Goal: Task Accomplishment & Management: Manage account settings

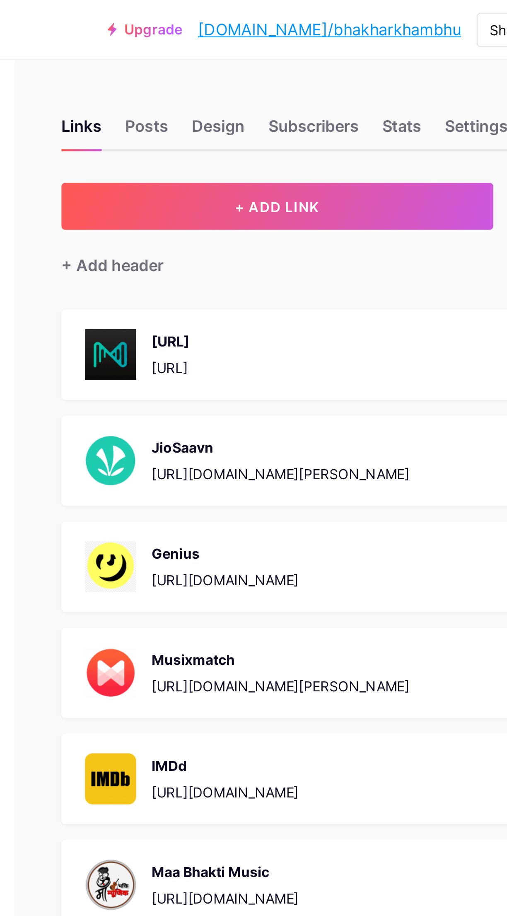
click at [374, 88] on button "+ ADD LINK" at bounding box center [339, 87] width 182 height 20
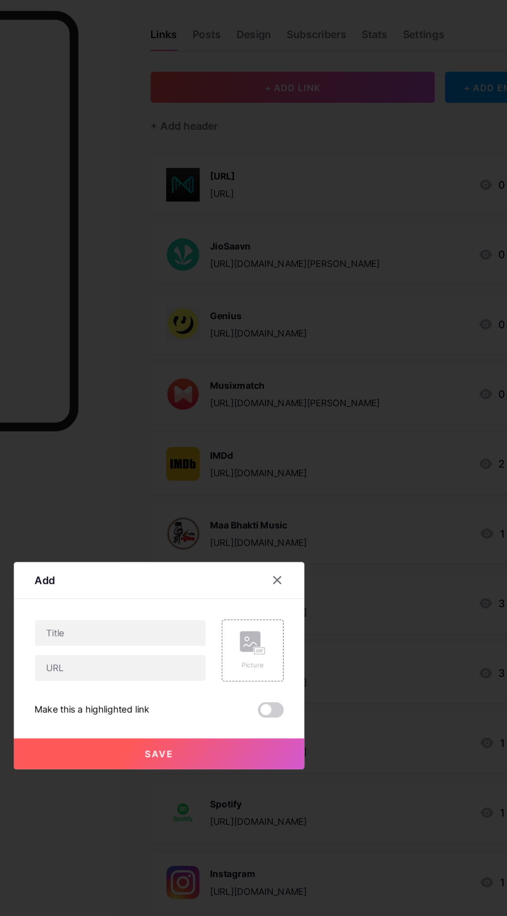
click at [323, 468] on div "Picture" at bounding box center [314, 448] width 40 height 40
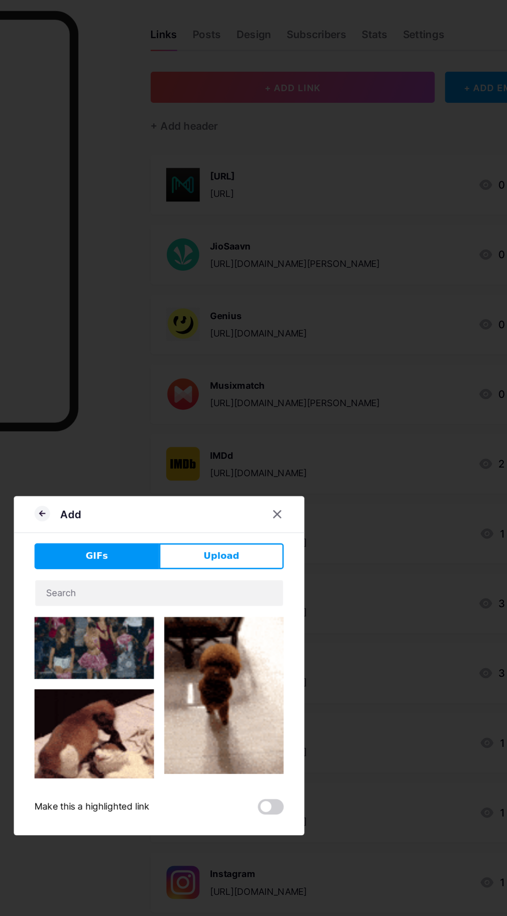
click at [304, 396] on button "Upload" at bounding box center [294, 388] width 80 height 17
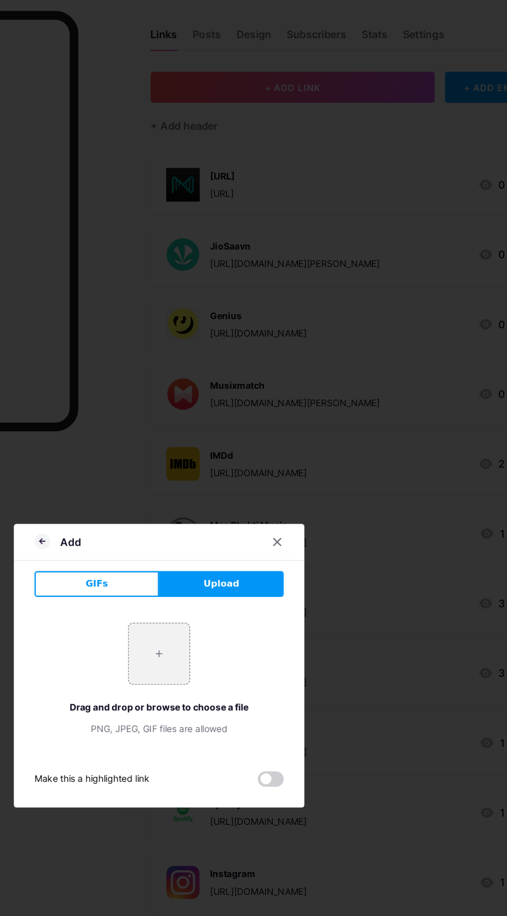
click at [259, 470] on input "file" at bounding box center [253, 450] width 39 height 39
type input "C:\fakepath\InShot_20251012_014717721.jpg"
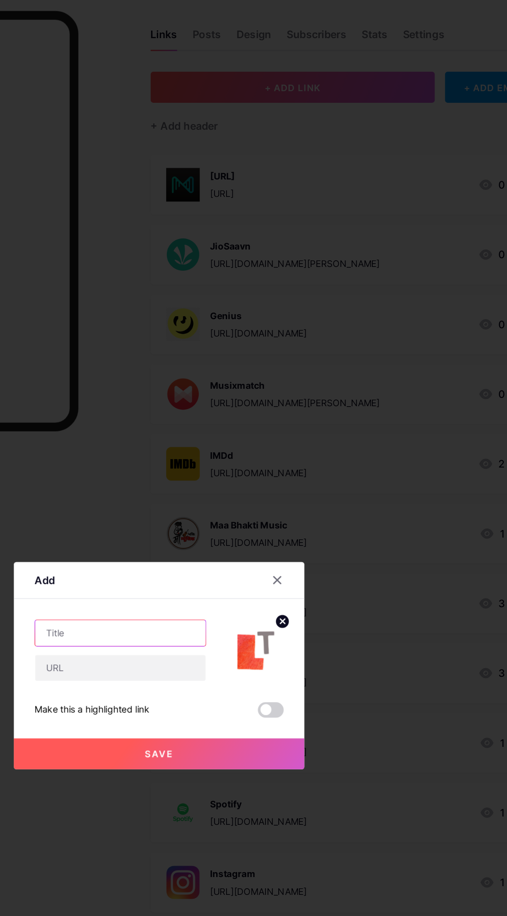
click at [243, 445] on input "text" at bounding box center [228, 437] width 109 height 17
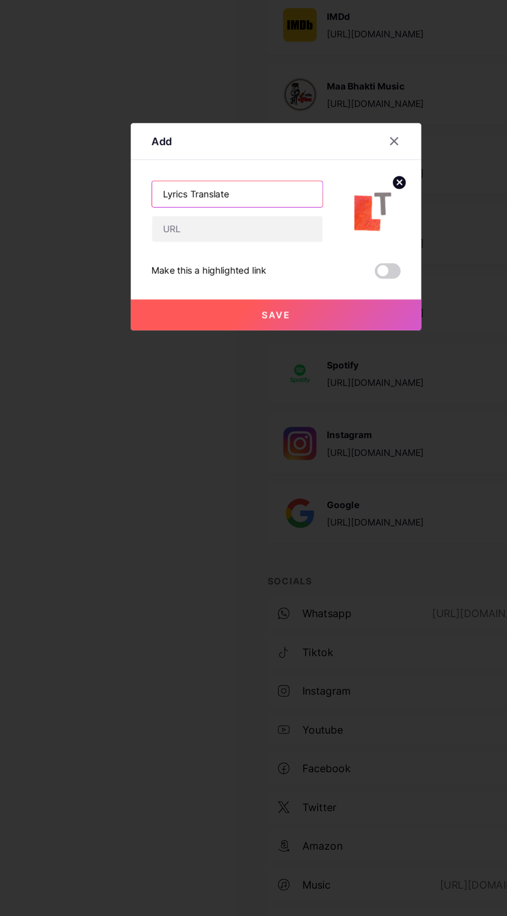
type input "Lyrics Translate"
click at [237, 468] on input "text" at bounding box center [228, 459] width 109 height 17
paste input "[URL][DOMAIN_NAME][PERSON_NAME]"
type input "[URL][DOMAIN_NAME][PERSON_NAME]"
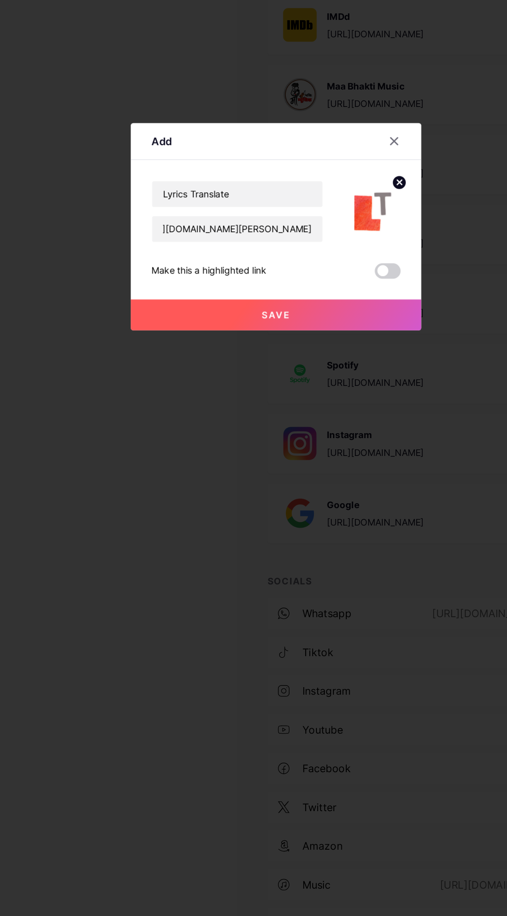
scroll to position [0, 0]
click at [295, 525] on button "Save" at bounding box center [253, 515] width 186 height 20
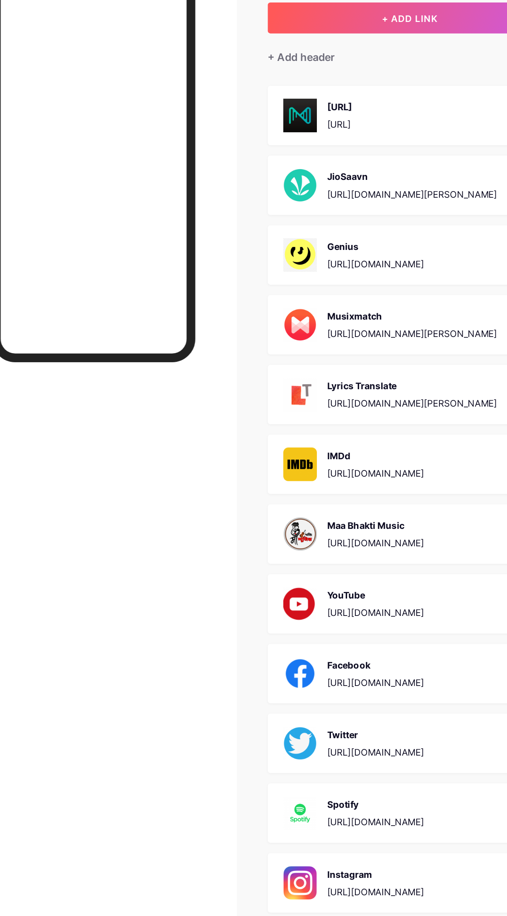
click at [378, 326] on div "Lyrics Translate" at bounding box center [340, 323] width 109 height 9
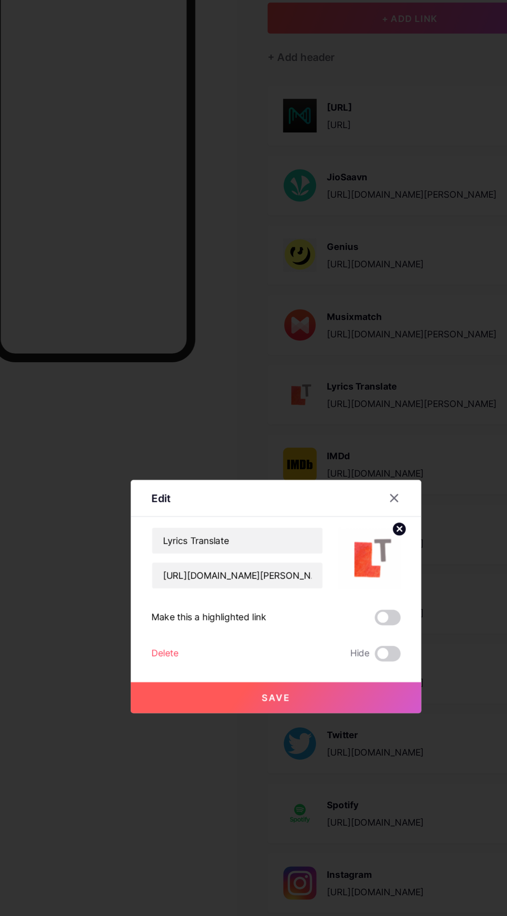
click at [134, 567] on div at bounding box center [253, 458] width 507 height 916
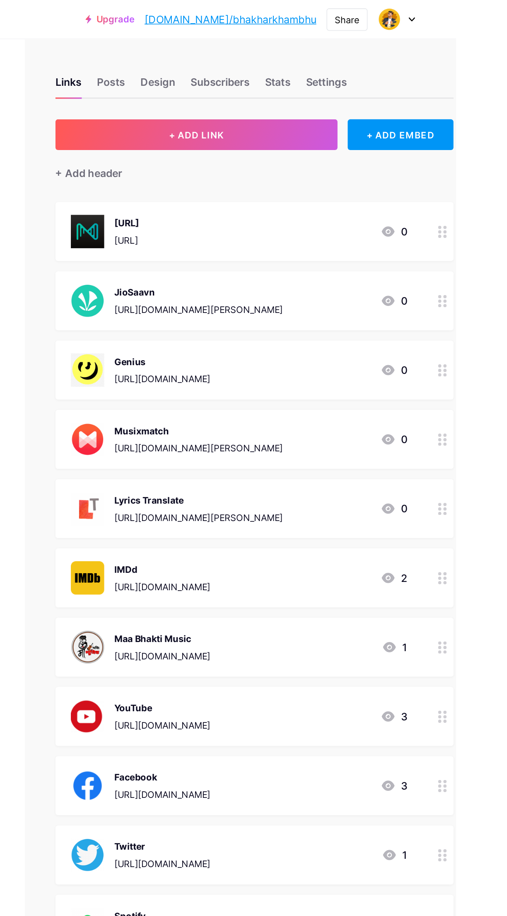
click at [322, 51] on div "Design" at bounding box center [314, 55] width 22 height 15
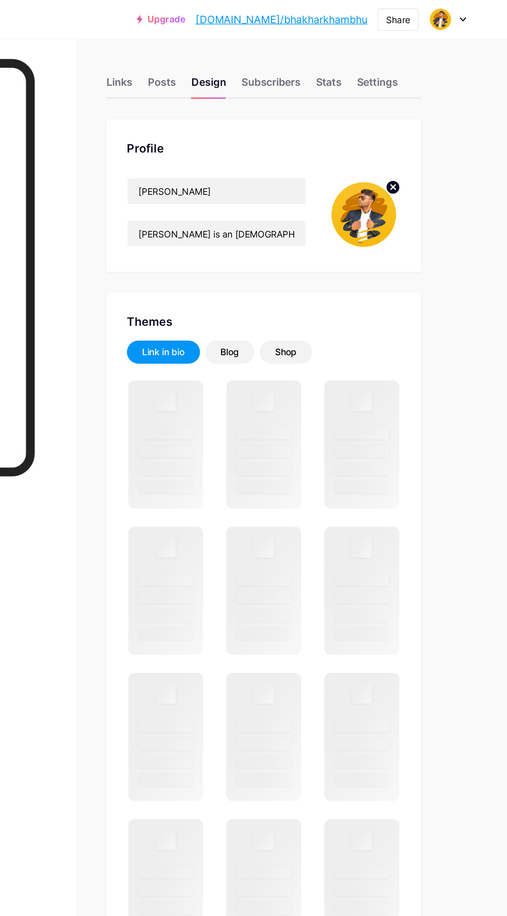
click at [279, 58] on div "Posts" at bounding box center [284, 55] width 18 height 15
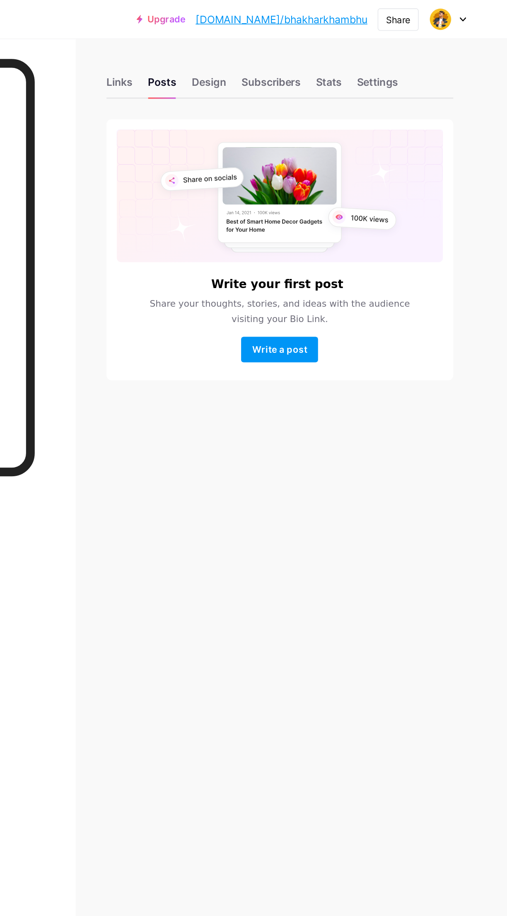
click at [320, 62] on div "Design" at bounding box center [314, 55] width 22 height 15
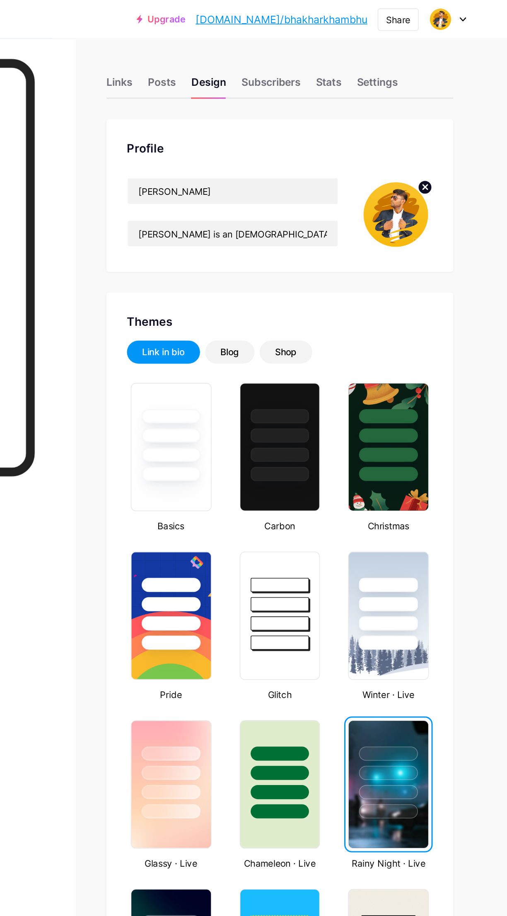
click at [347, 51] on div "Subscribers" at bounding box center [355, 55] width 38 height 15
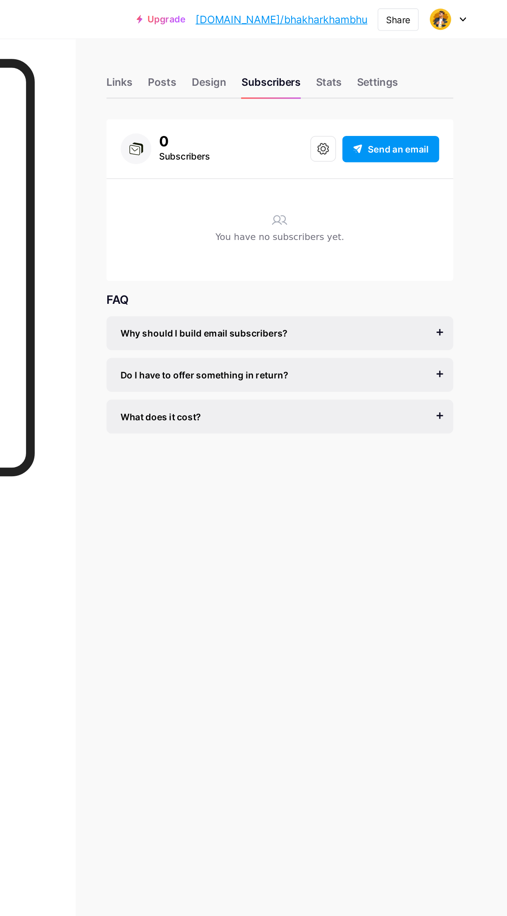
click at [394, 52] on div "Stats" at bounding box center [392, 55] width 17 height 15
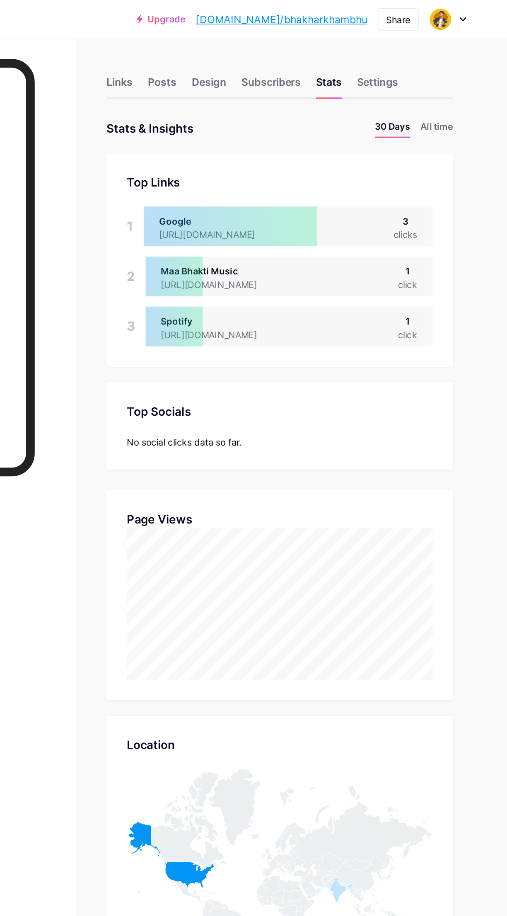
scroll to position [916, 507]
click at [429, 52] on div "Settings" at bounding box center [423, 55] width 27 height 15
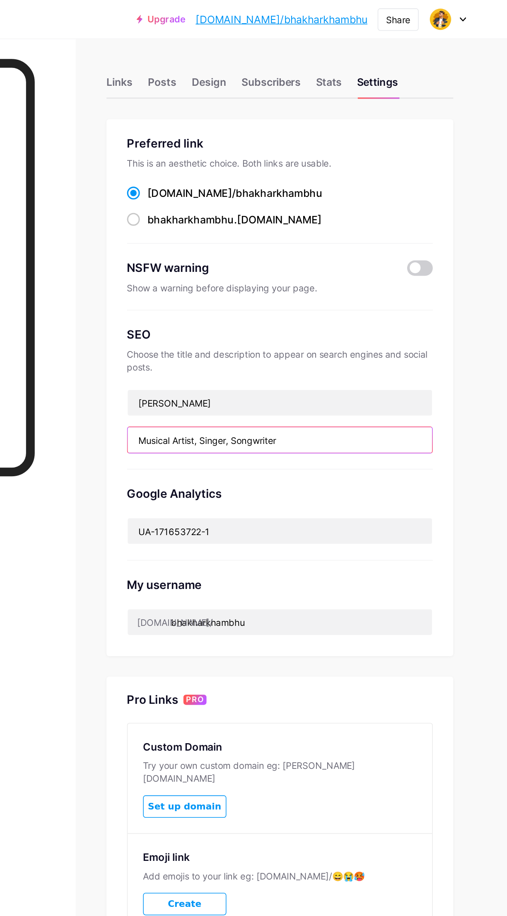
click at [389, 283] on input "Musical Artist, Singer, Songwriter" at bounding box center [360, 284] width 197 height 17
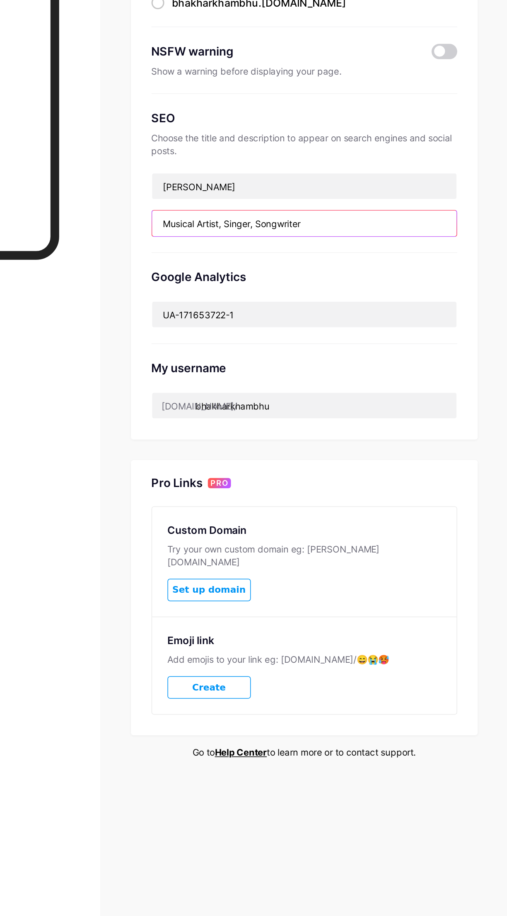
click at [309, 283] on input "Musical Artist, Singer, Songwriter" at bounding box center [360, 284] width 197 height 17
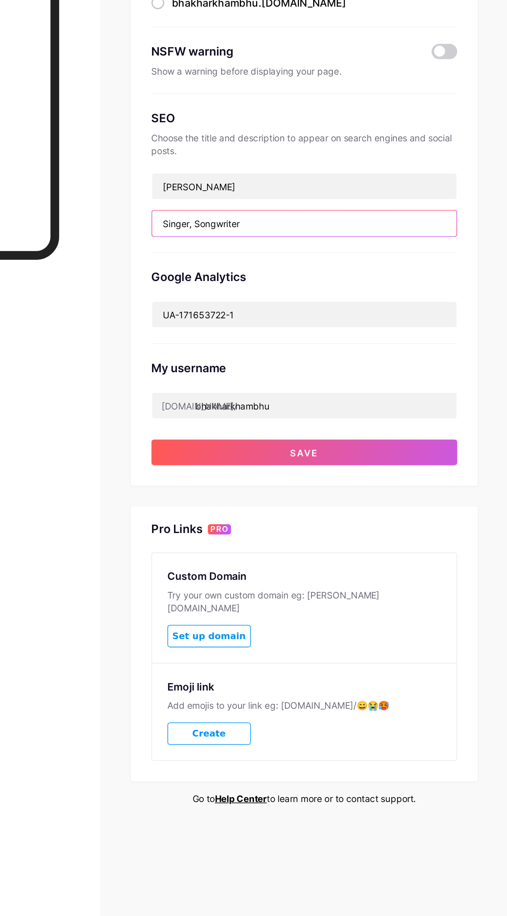
click at [370, 280] on input "Singer, Songwriter" at bounding box center [360, 284] width 197 height 17
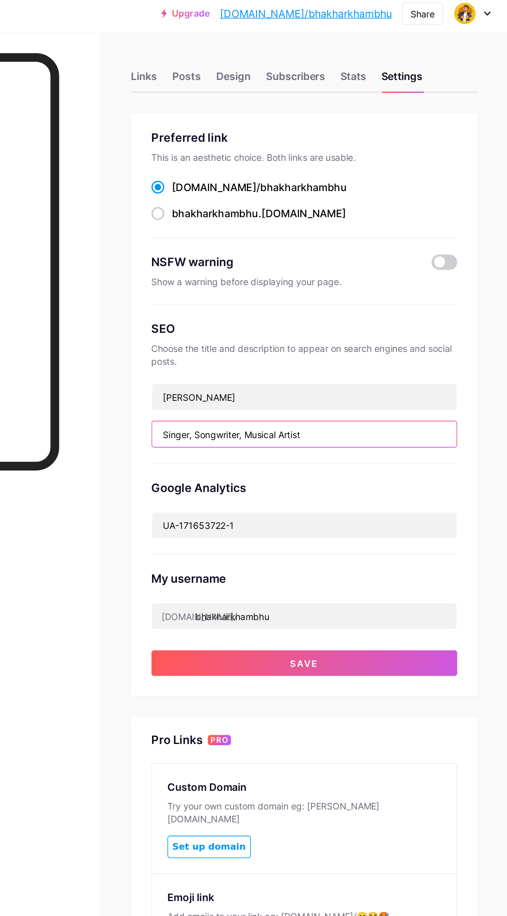
type input "Singer, Songwriter, Musical Artist"
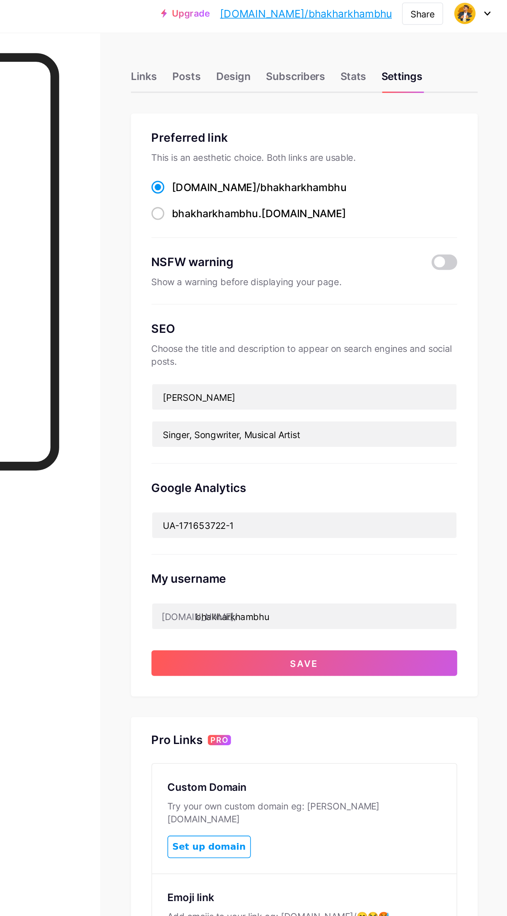
click at [419, 434] on button "Save" at bounding box center [360, 432] width 198 height 17
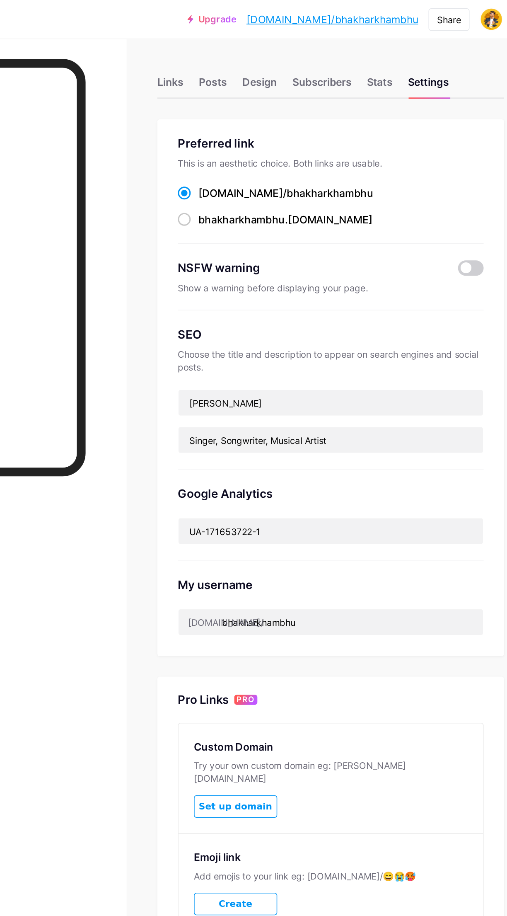
click at [287, 53] on div "Posts" at bounding box center [284, 55] width 18 height 15
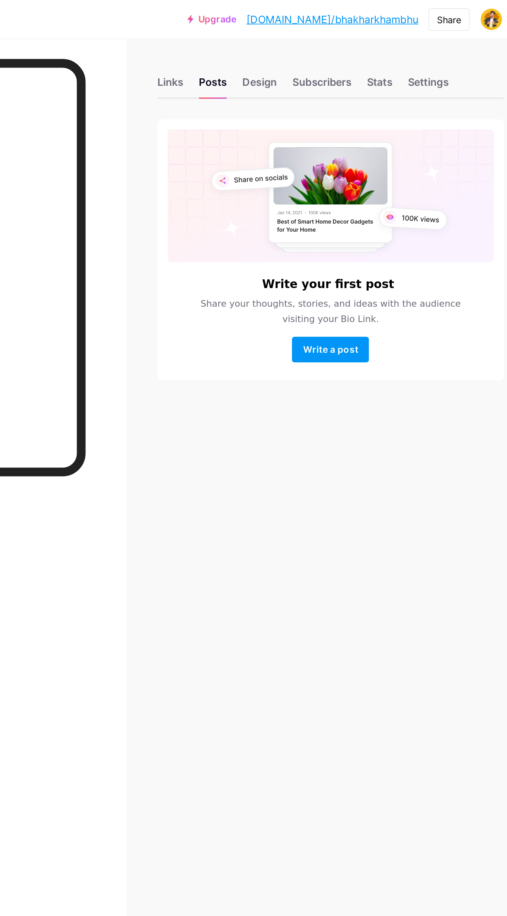
click at [264, 56] on div "Links" at bounding box center [256, 55] width 17 height 15
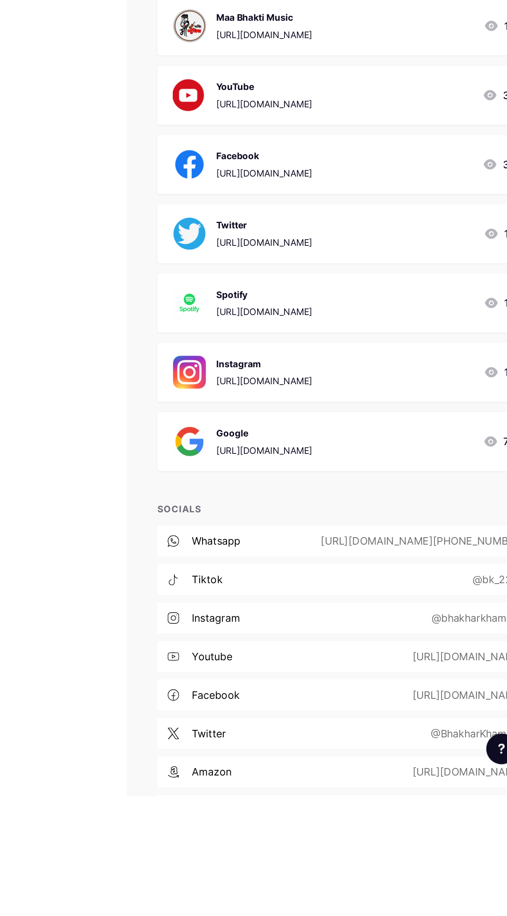
click at [427, 891] on div "amazon [URL][DOMAIN_NAME]" at bounding box center [376, 900] width 257 height 20
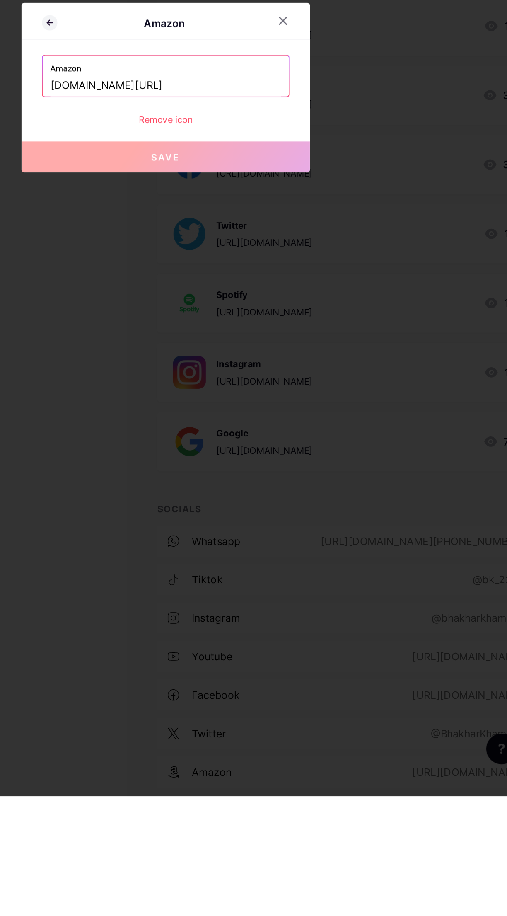
click at [330, 417] on icon at bounding box center [329, 415] width 5 height 5
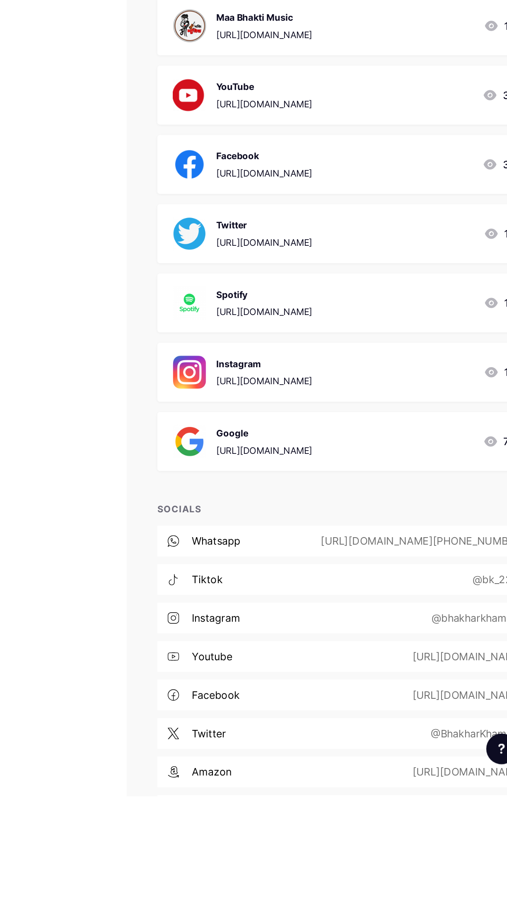
click at [428, 915] on div "[URL][DOMAIN_NAME][PERSON_NAME]" at bounding box center [421, 925] width 150 height 10
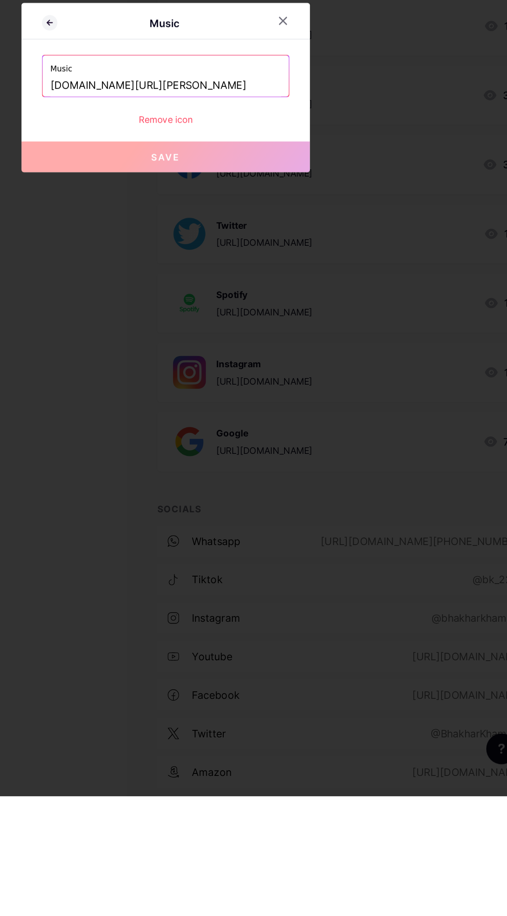
click at [309, 464] on input "[DOMAIN_NAME][URL][PERSON_NAME]" at bounding box center [253, 457] width 149 height 14
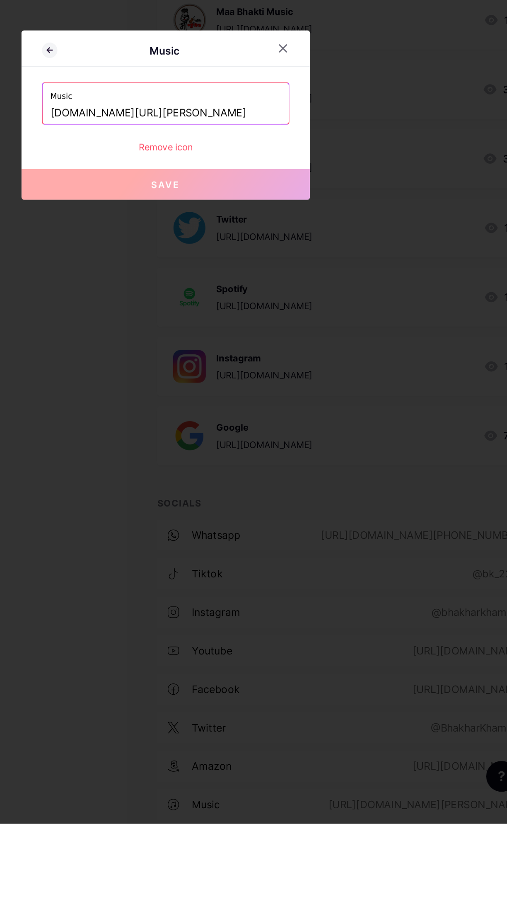
scroll to position [22, 0]
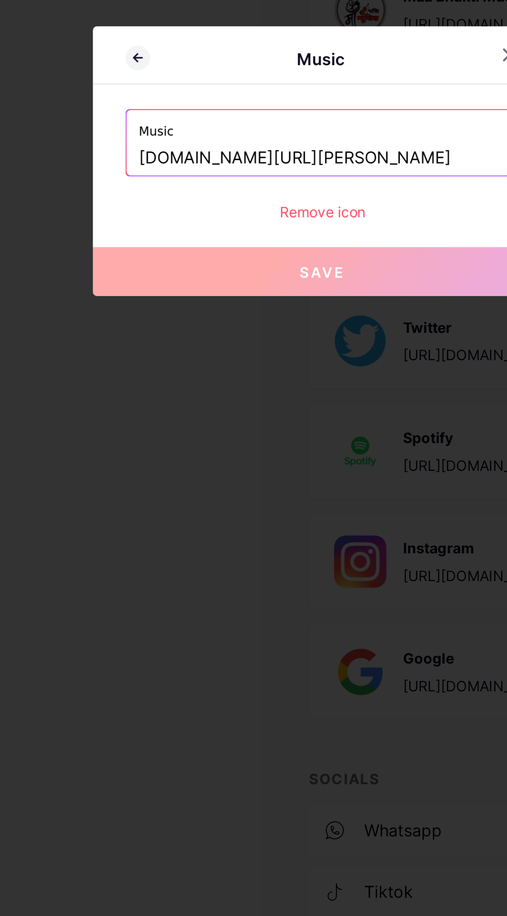
click at [241, 587] on div at bounding box center [253, 458] width 507 height 916
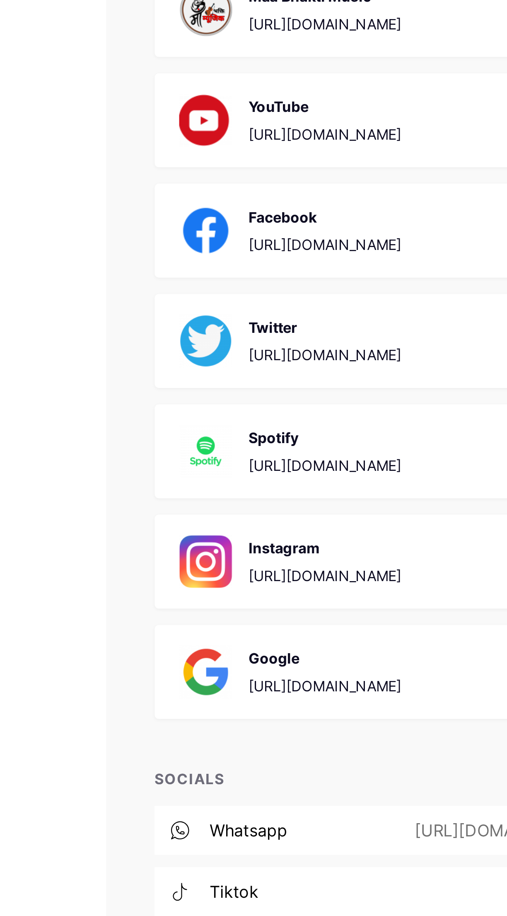
click at [348, 578] on div "[URL][DOMAIN_NAME]" at bounding box center [317, 581] width 62 height 9
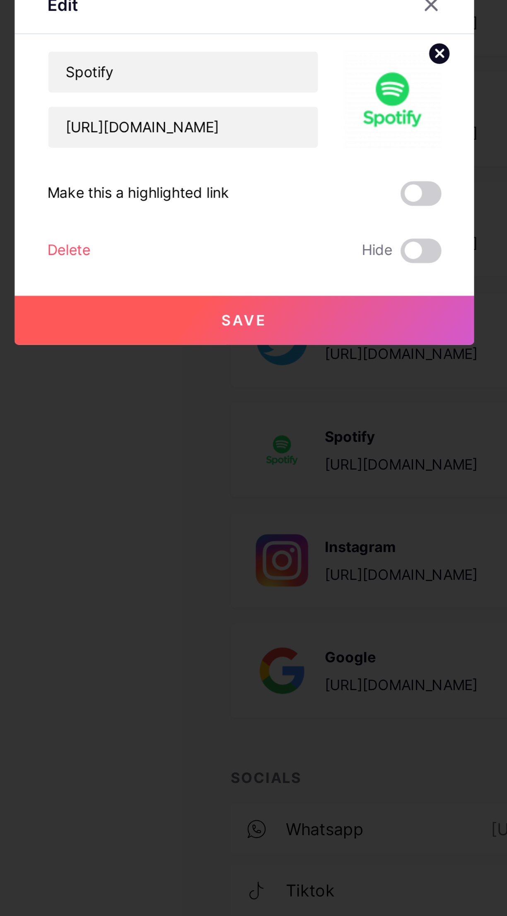
click at [326, 477] on span at bounding box center [325, 472] width 17 height 10
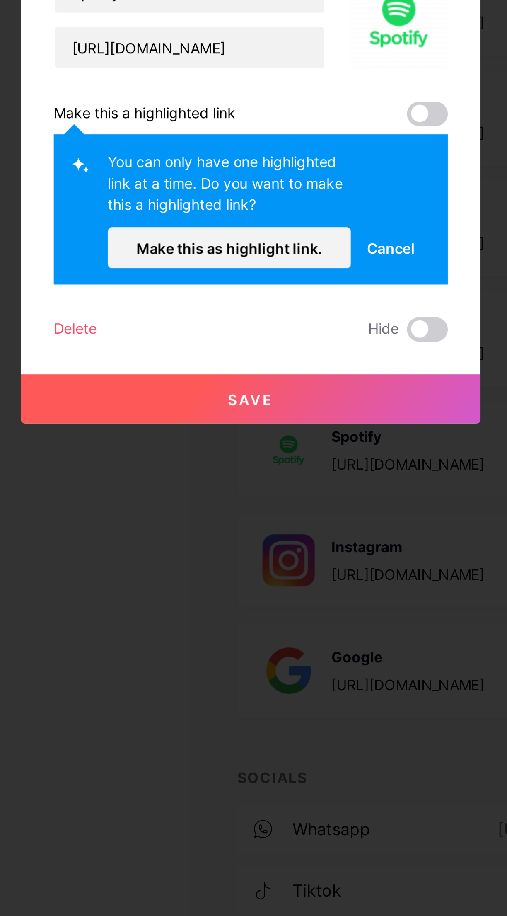
click at [269, 502] on button "Make this as highlight link." at bounding box center [245, 493] width 99 height 17
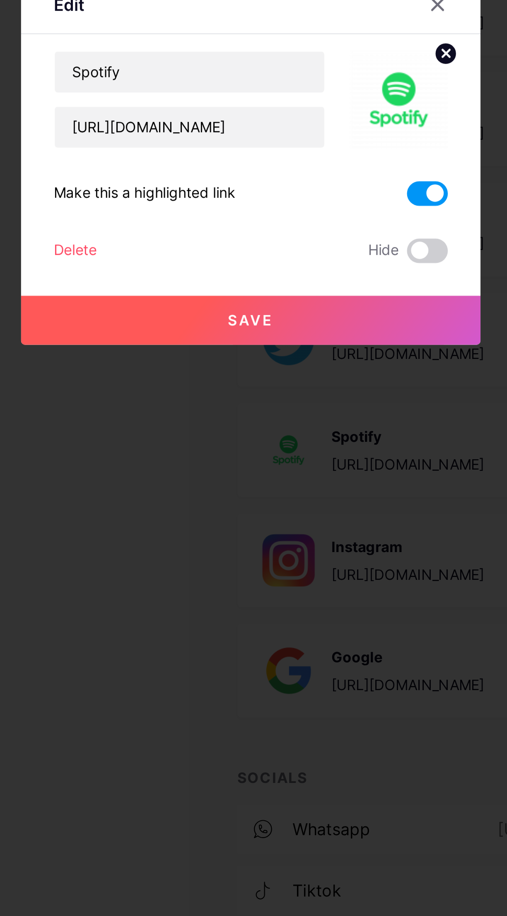
click at [289, 533] on button "Save" at bounding box center [253, 523] width 186 height 20
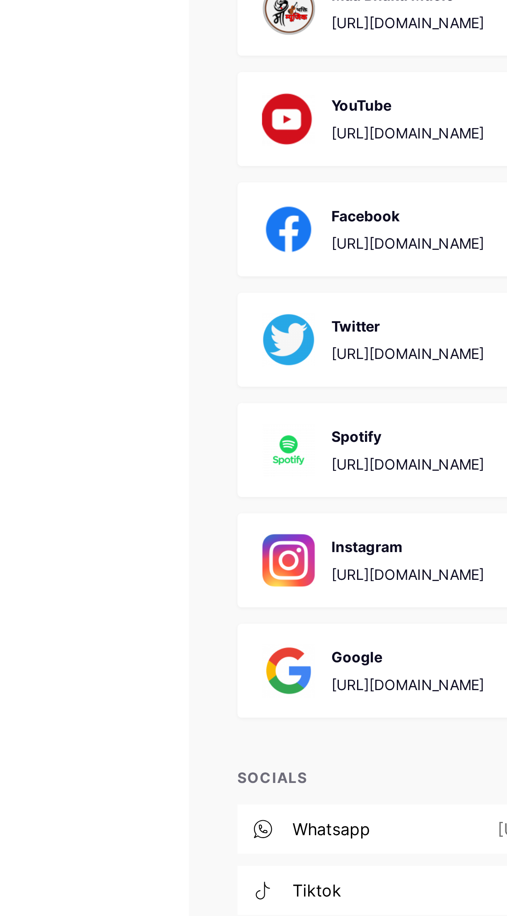
scroll to position [0, 0]
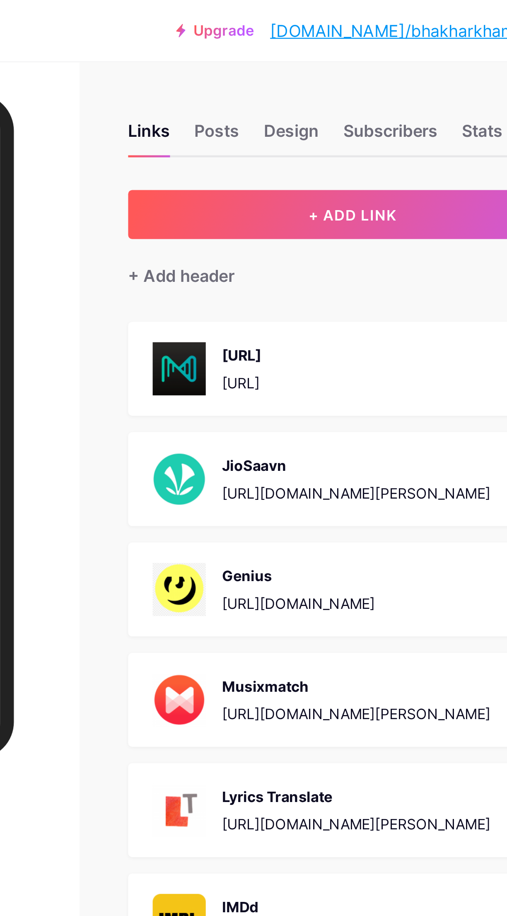
click at [286, 109] on div "+ Add header" at bounding box center [269, 112] width 43 height 10
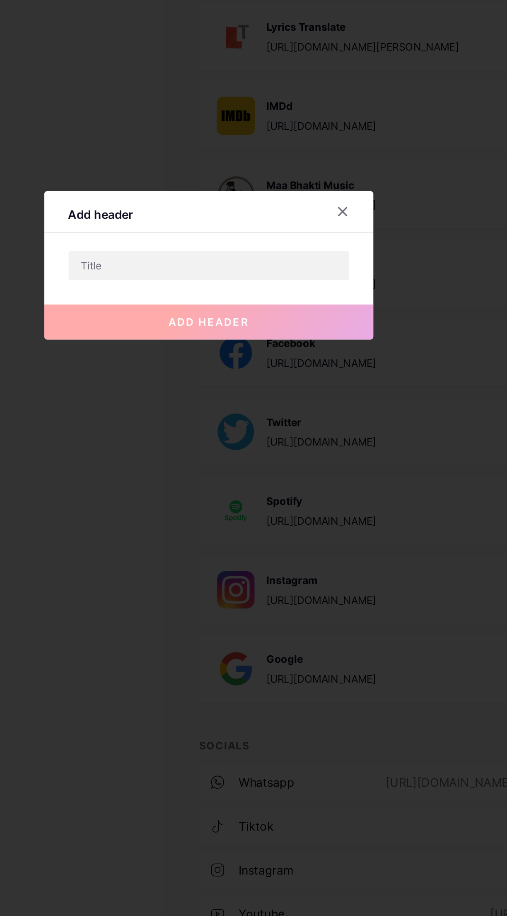
click at [329, 430] on icon at bounding box center [329, 427] width 5 height 5
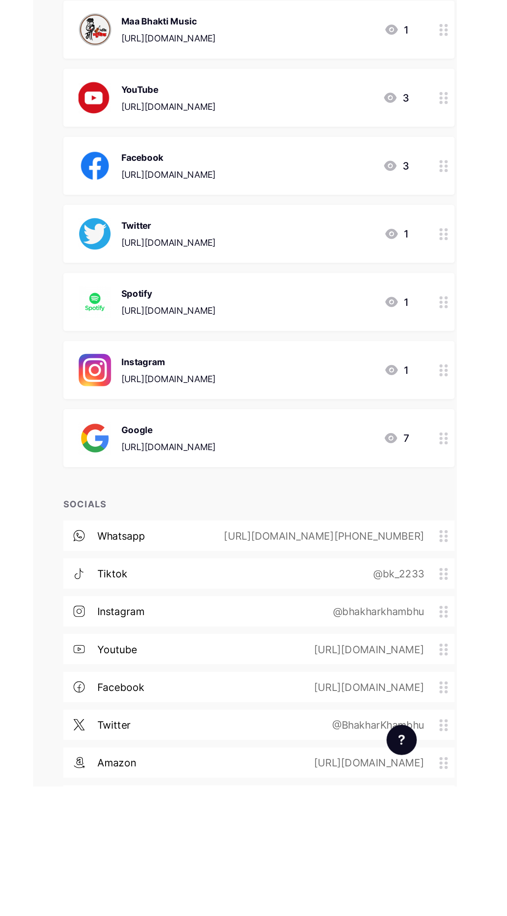
click at [492, 915] on div "[URL][DOMAIN_NAME][PERSON_NAME]" at bounding box center [421, 925] width 150 height 10
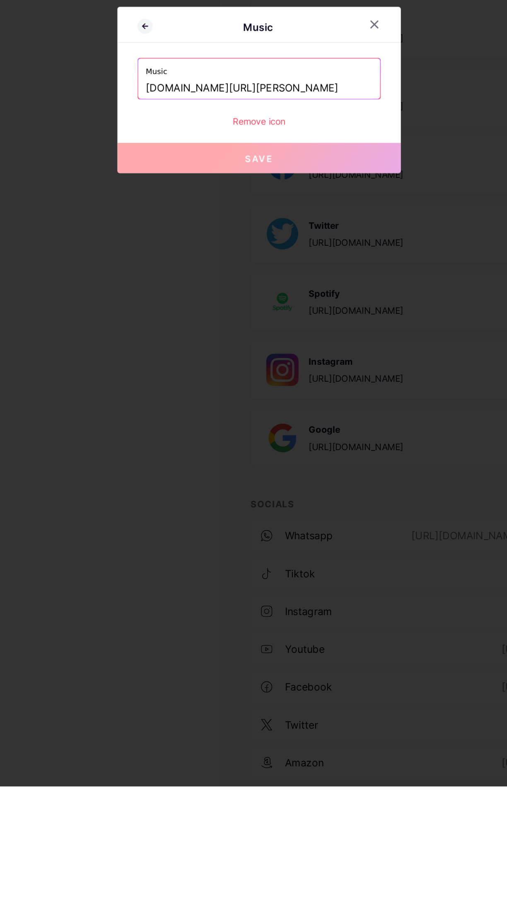
click at [220, 464] on input "[DOMAIN_NAME][URL][PERSON_NAME]" at bounding box center [253, 457] width 149 height 14
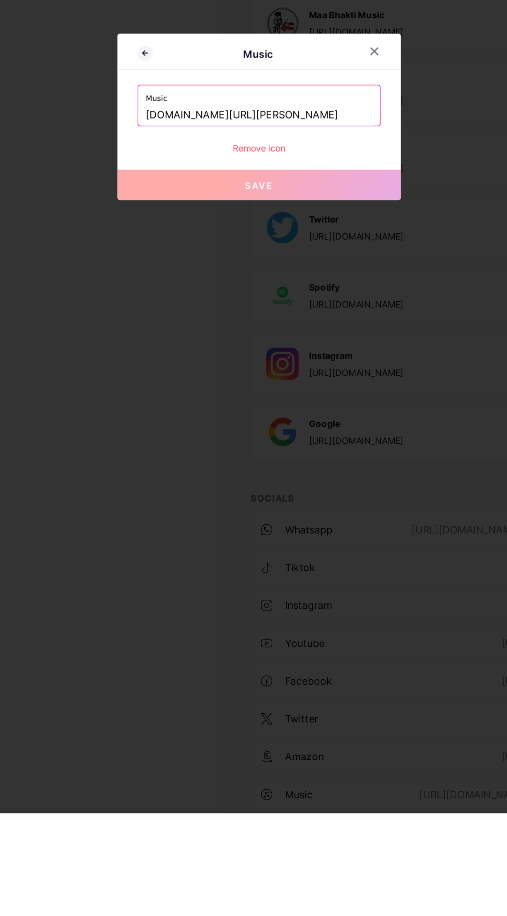
scroll to position [29, 0]
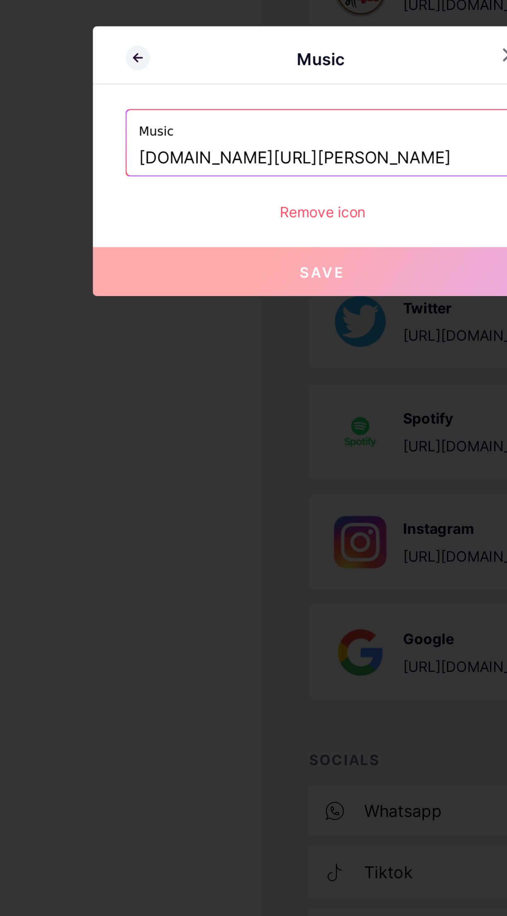
click at [205, 464] on input "[DOMAIN_NAME][URL][PERSON_NAME]" at bounding box center [253, 457] width 149 height 14
click at [208, 464] on input "[DOMAIN_NAME][URL][PERSON_NAME]" at bounding box center [253, 457] width 149 height 14
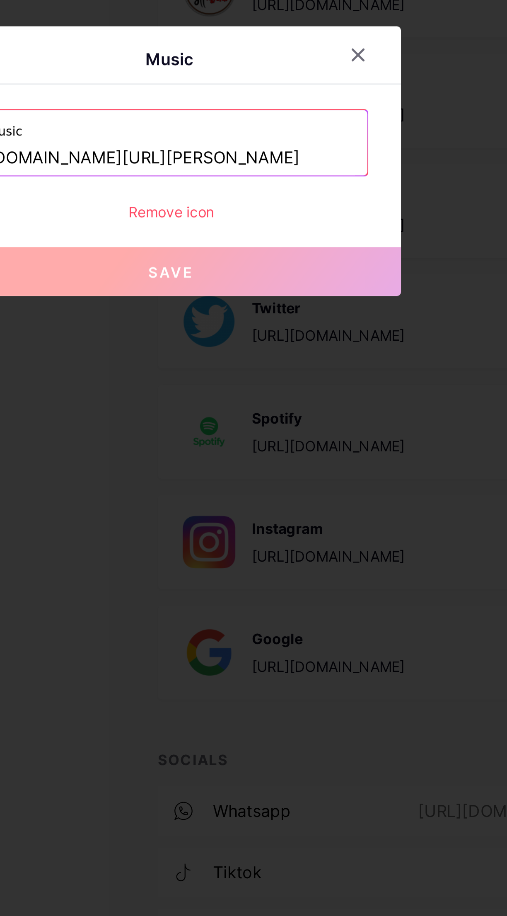
click at [328, 417] on icon at bounding box center [329, 415] width 5 height 5
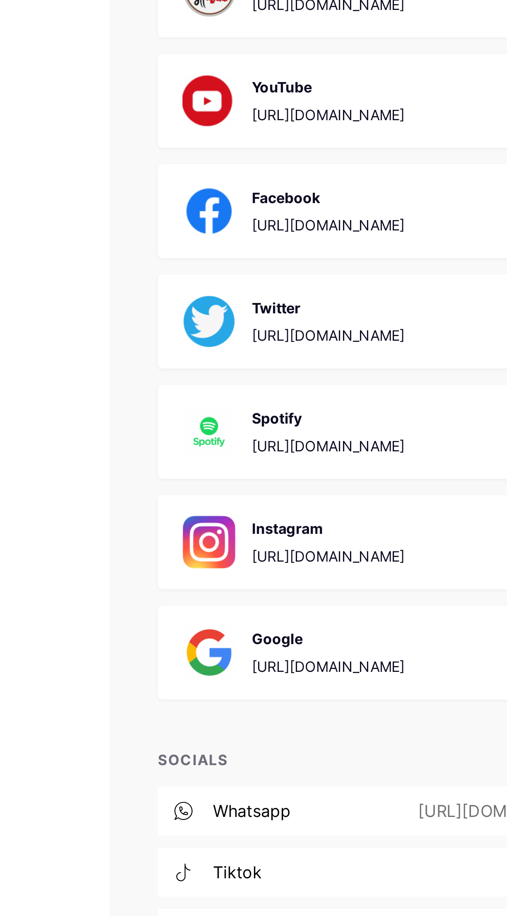
scroll to position [0, 0]
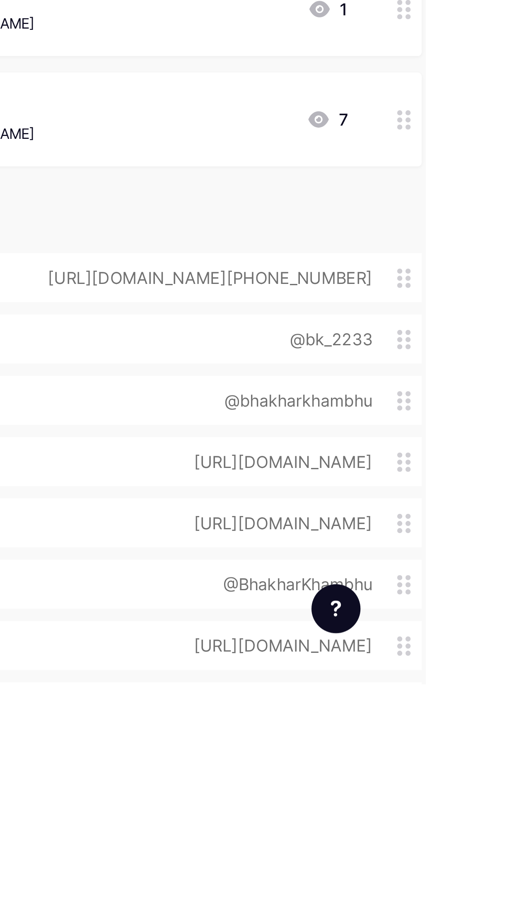
click at [487, 901] on div "[URL][DOMAIN_NAME]" at bounding box center [448, 900] width 96 height 10
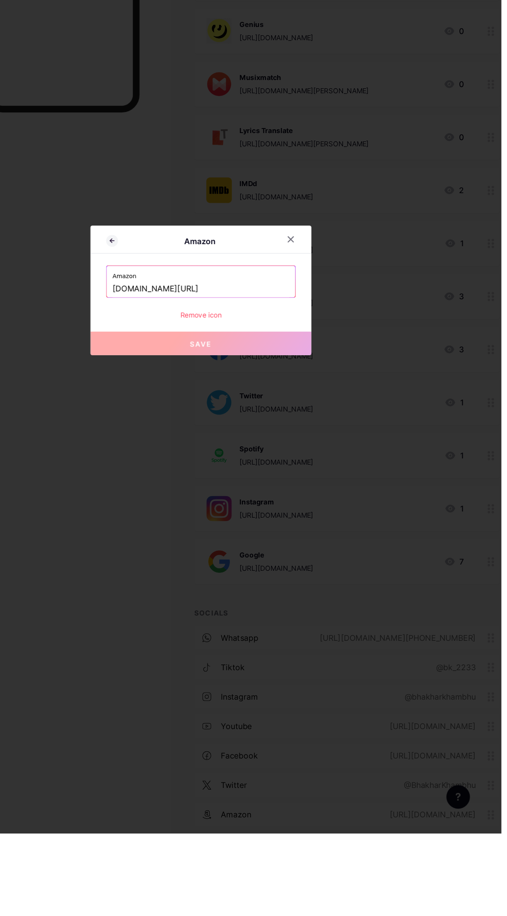
click at [302, 464] on input "[DOMAIN_NAME][URL]" at bounding box center [253, 457] width 149 height 14
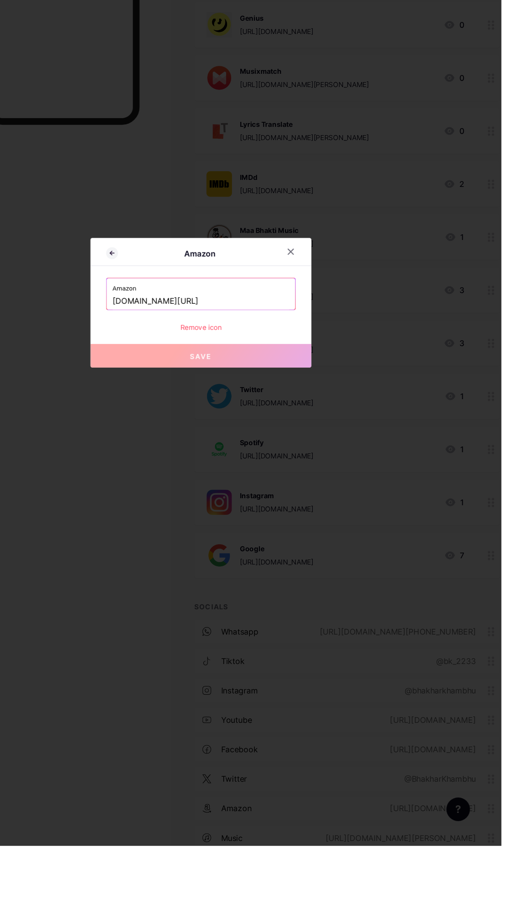
scroll to position [16, 0]
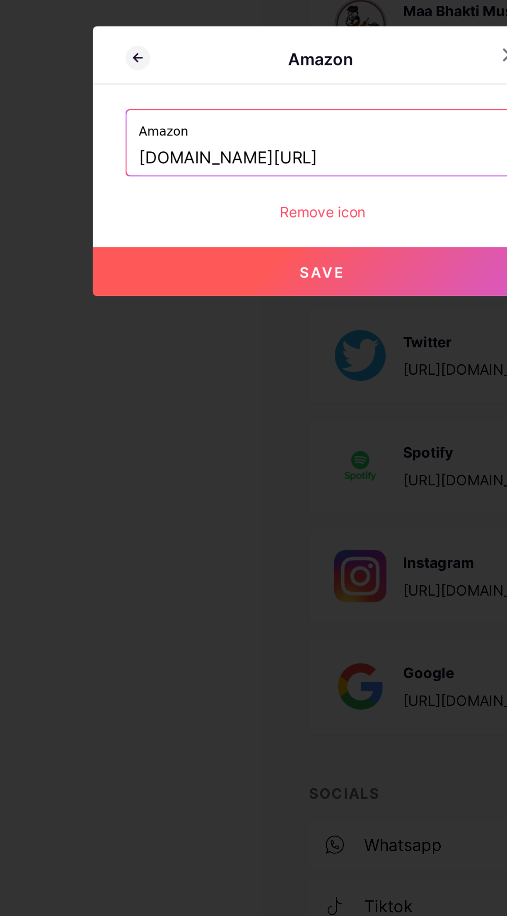
type input "[DOMAIN_NAME][URL]"
